Goal: Information Seeking & Learning: Learn about a topic

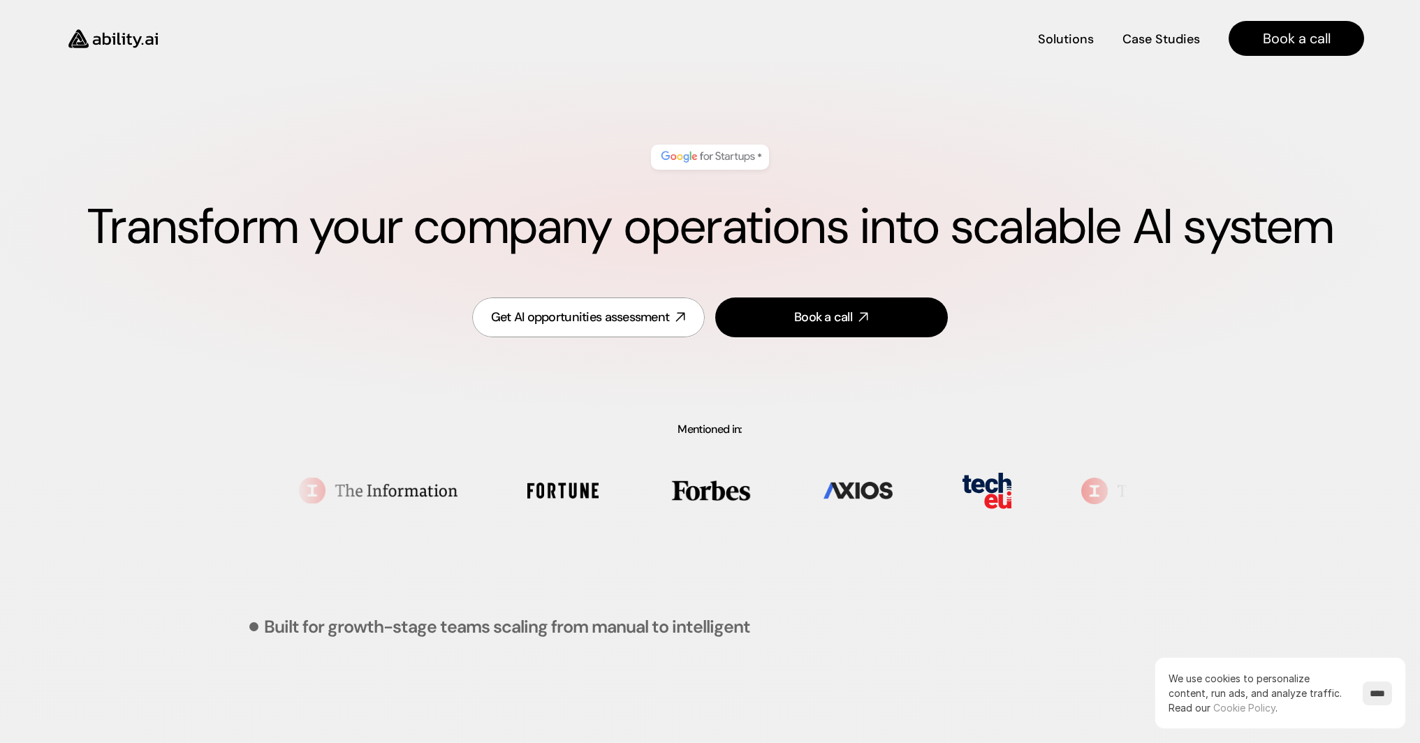
click at [1053, 124] on div "* Transform your company operations into scalable AI system Get AI opportunitie…" at bounding box center [710, 242] width 1364 height 279
click at [1067, 46] on link "Solutions Solutions" at bounding box center [1066, 39] width 56 height 24
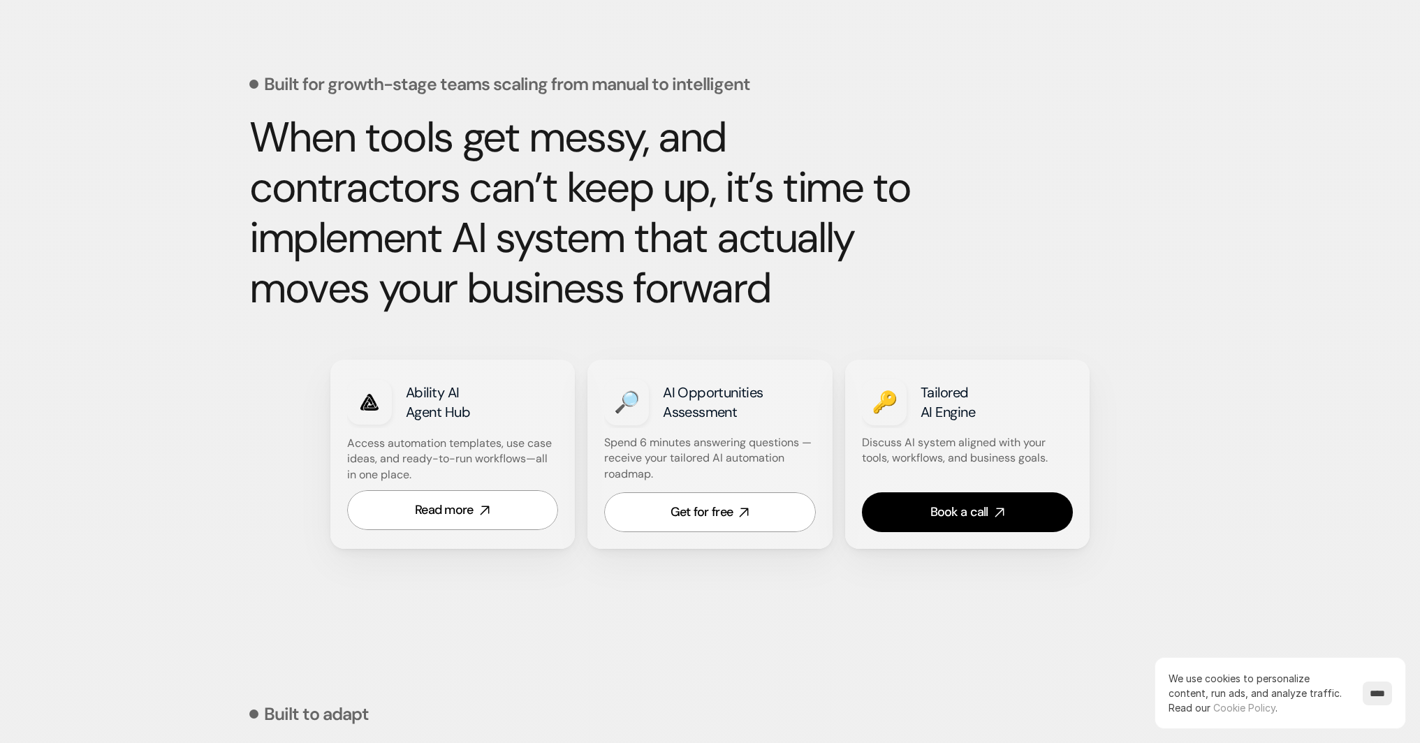
scroll to position [546, 0]
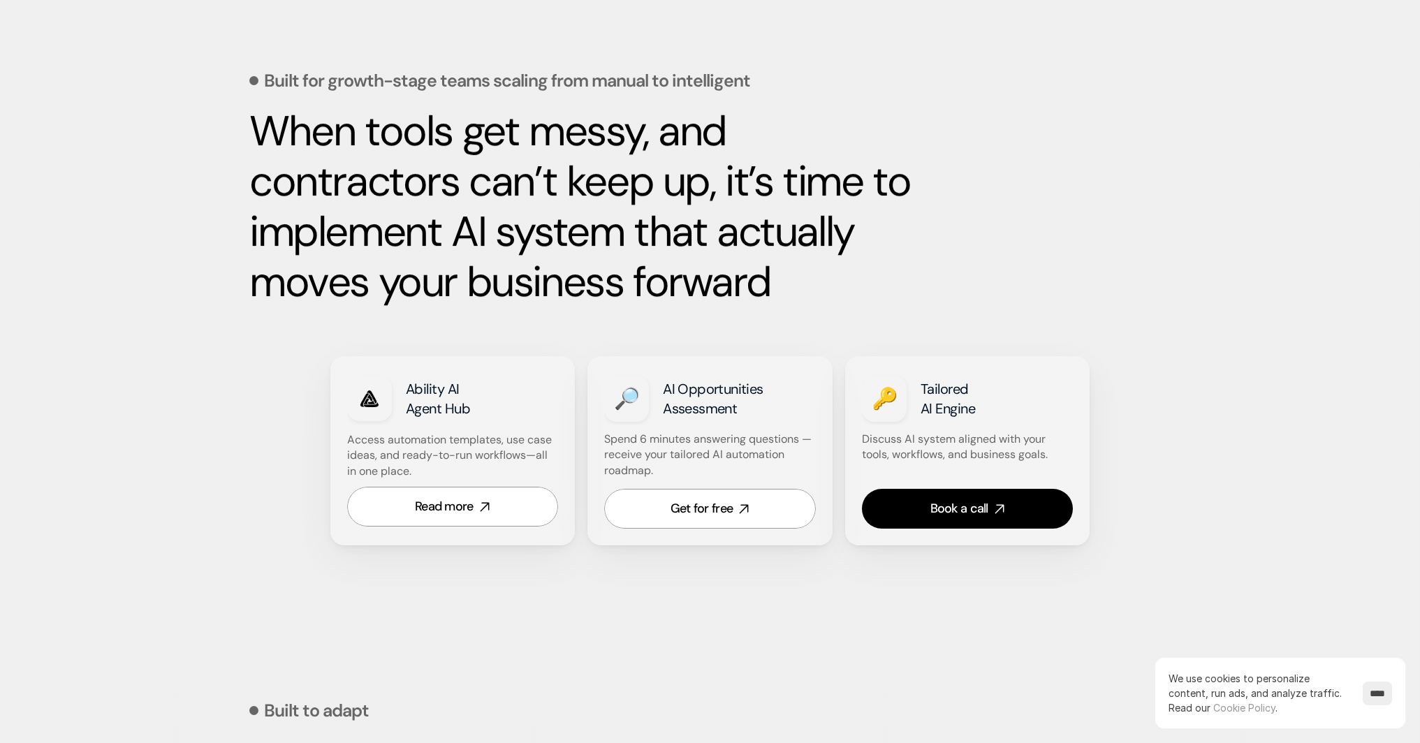
click at [1127, 193] on div "When tools get messy, and contractors can’t keep up, it’s time to implement AI …" at bounding box center [710, 206] width 922 height 201
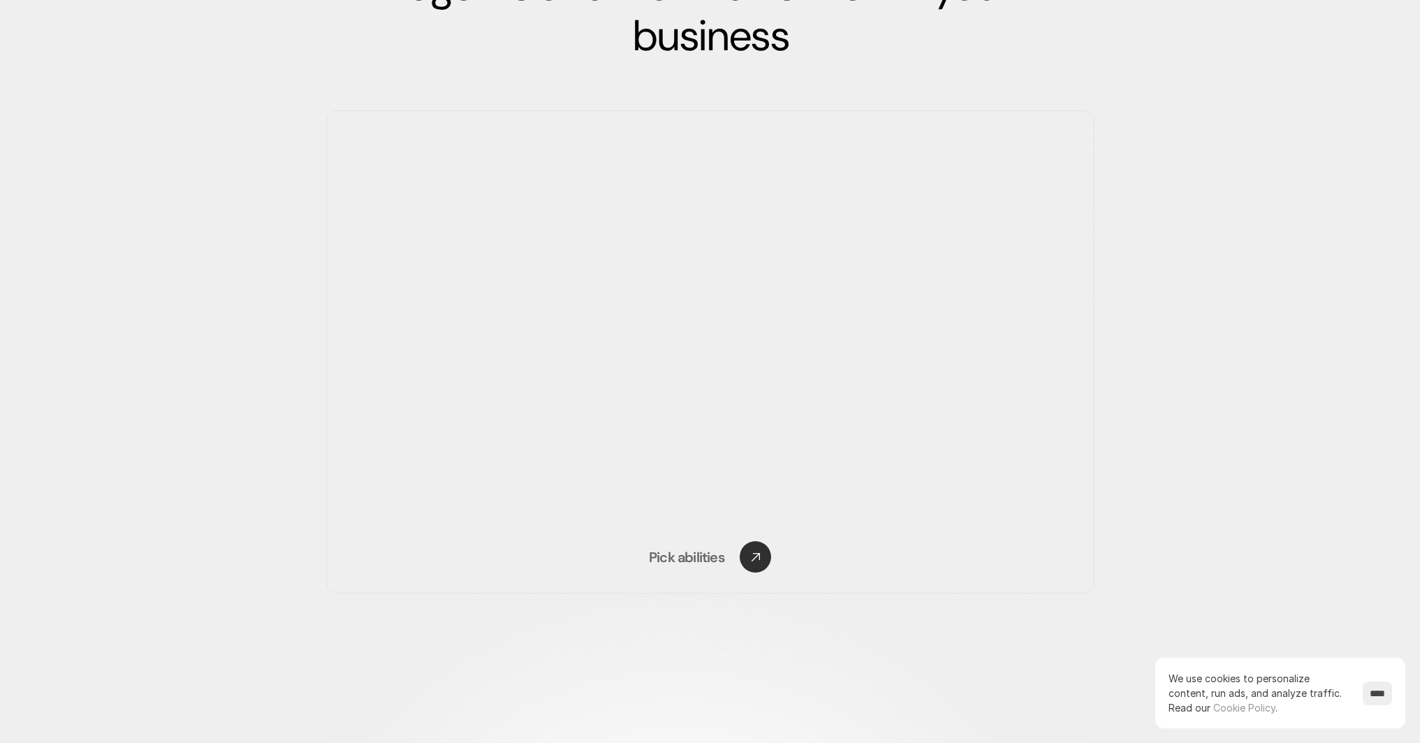
scroll to position [2068, 0]
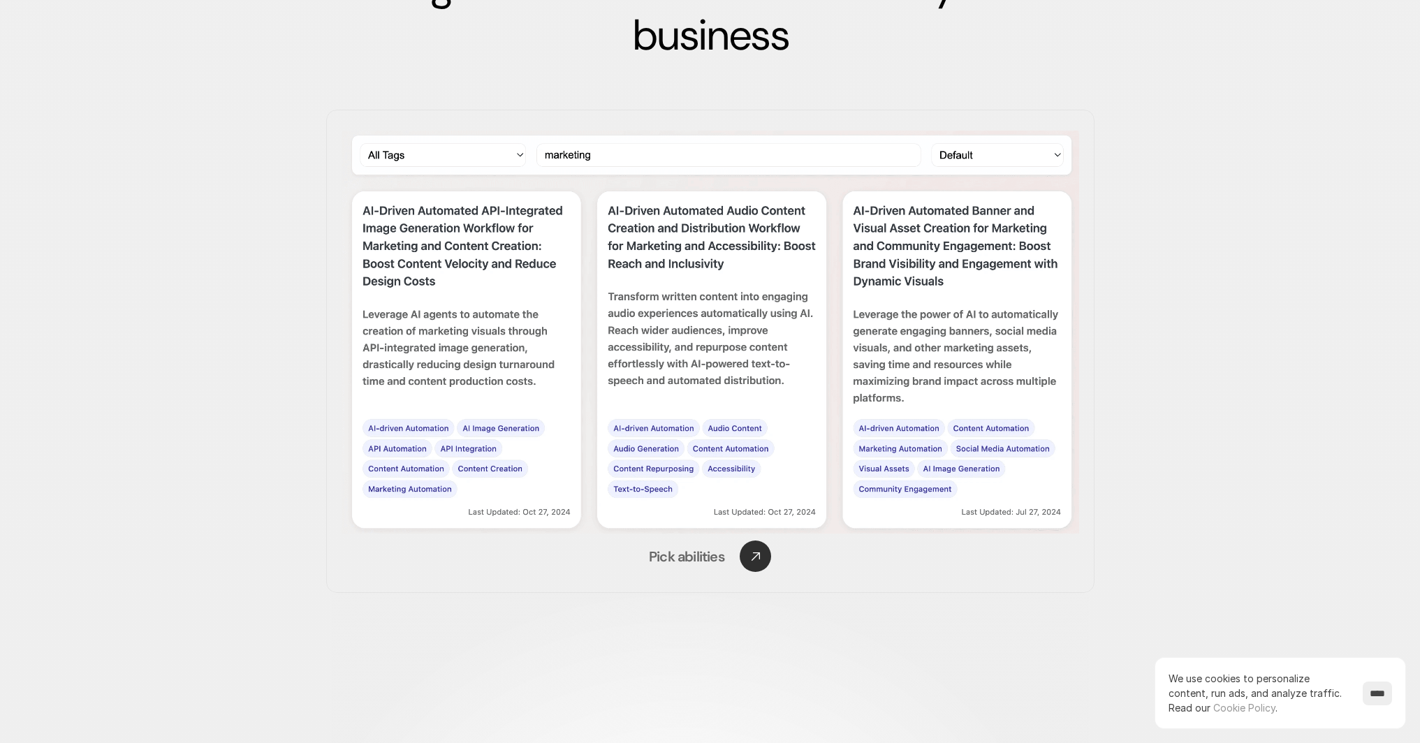
click at [191, 138] on div "Standard foundation, custom configuration We equip this AI system with the agen…" at bounding box center [710, 213] width 1420 height 759
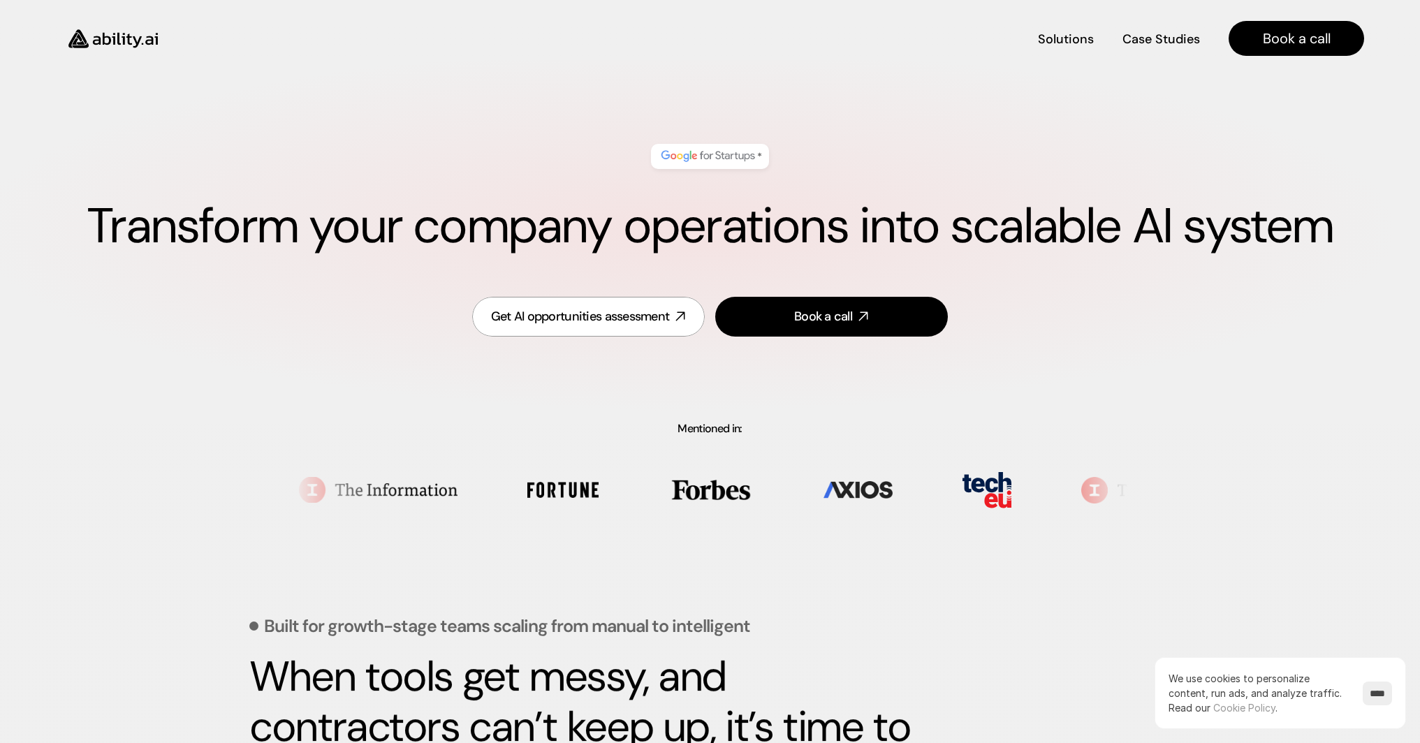
scroll to position [0, 0]
click at [738, 150] on img at bounding box center [708, 157] width 98 height 18
click at [751, 162] on img at bounding box center [708, 157] width 98 height 18
click at [924, 138] on div "* Transform your company operations into scalable AI system" at bounding box center [710, 201] width 1308 height 140
click at [711, 151] on img at bounding box center [708, 157] width 98 height 18
